Goal: Find specific page/section: Find specific page/section

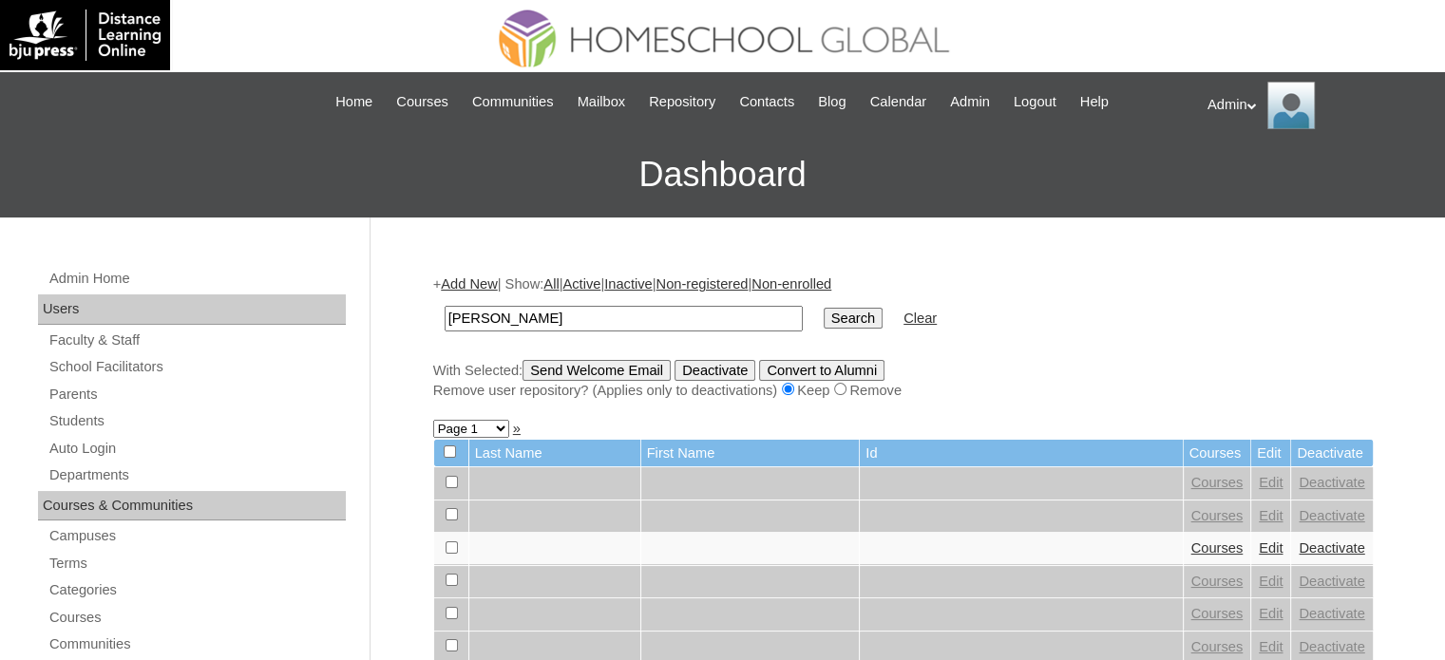
type input "Magno"
click at [824, 320] on input "Search" at bounding box center [853, 318] width 59 height 21
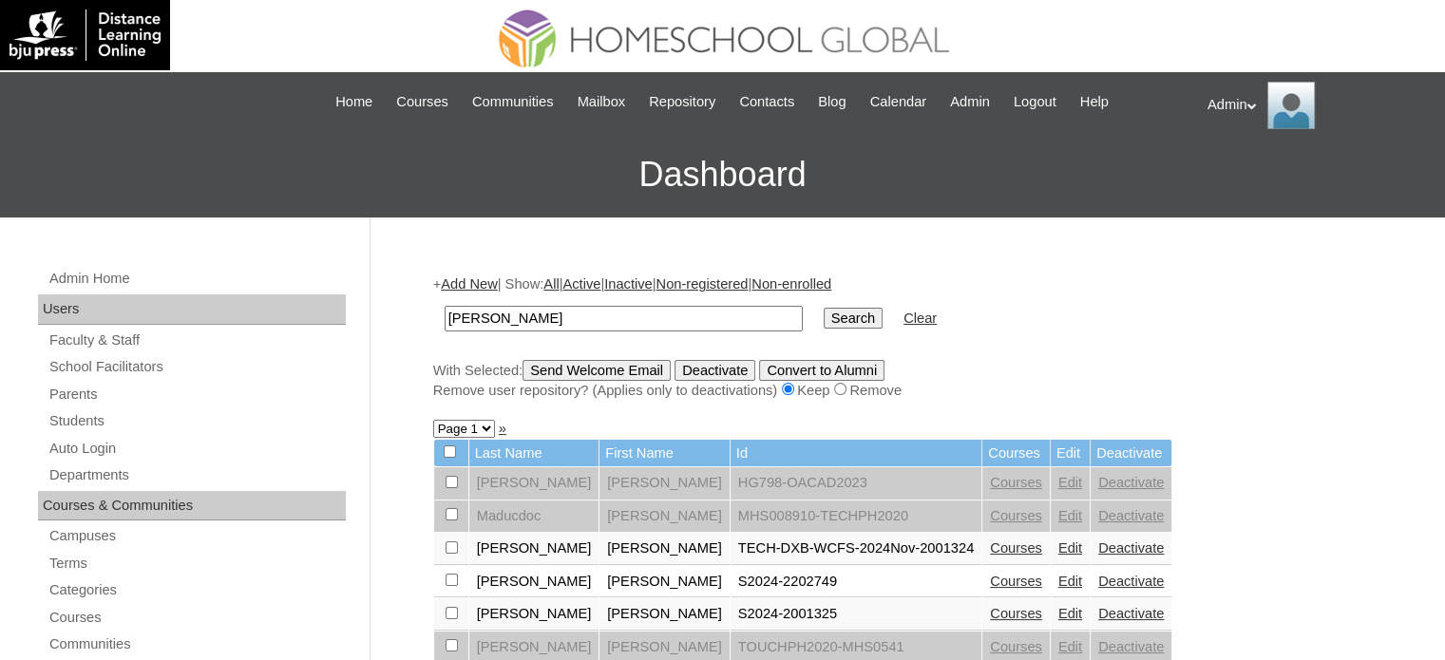
click at [990, 574] on link "Courses" at bounding box center [1016, 581] width 52 height 15
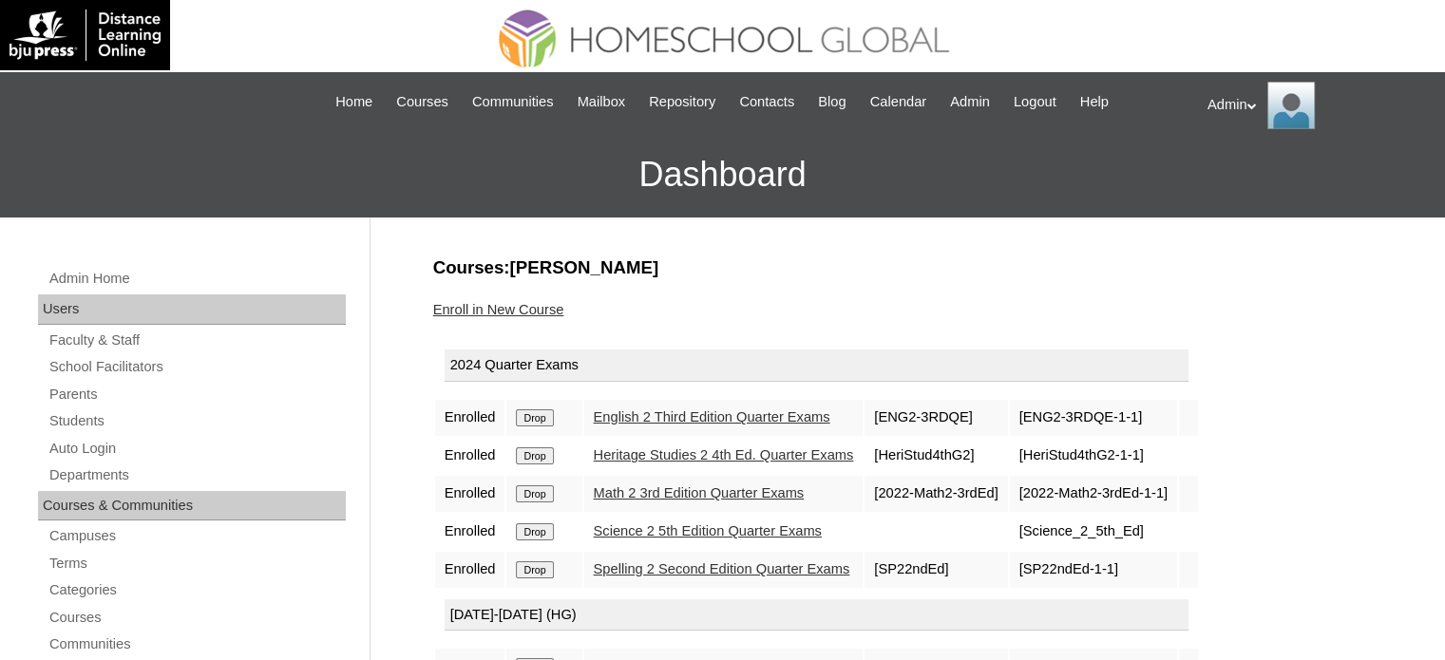
click at [732, 420] on link "English 2 Third Edition Quarter Exams" at bounding box center [712, 416] width 237 height 15
click at [1044, 104] on span "Logout" at bounding box center [1035, 102] width 43 height 22
